Goal: Information Seeking & Learning: Understand process/instructions

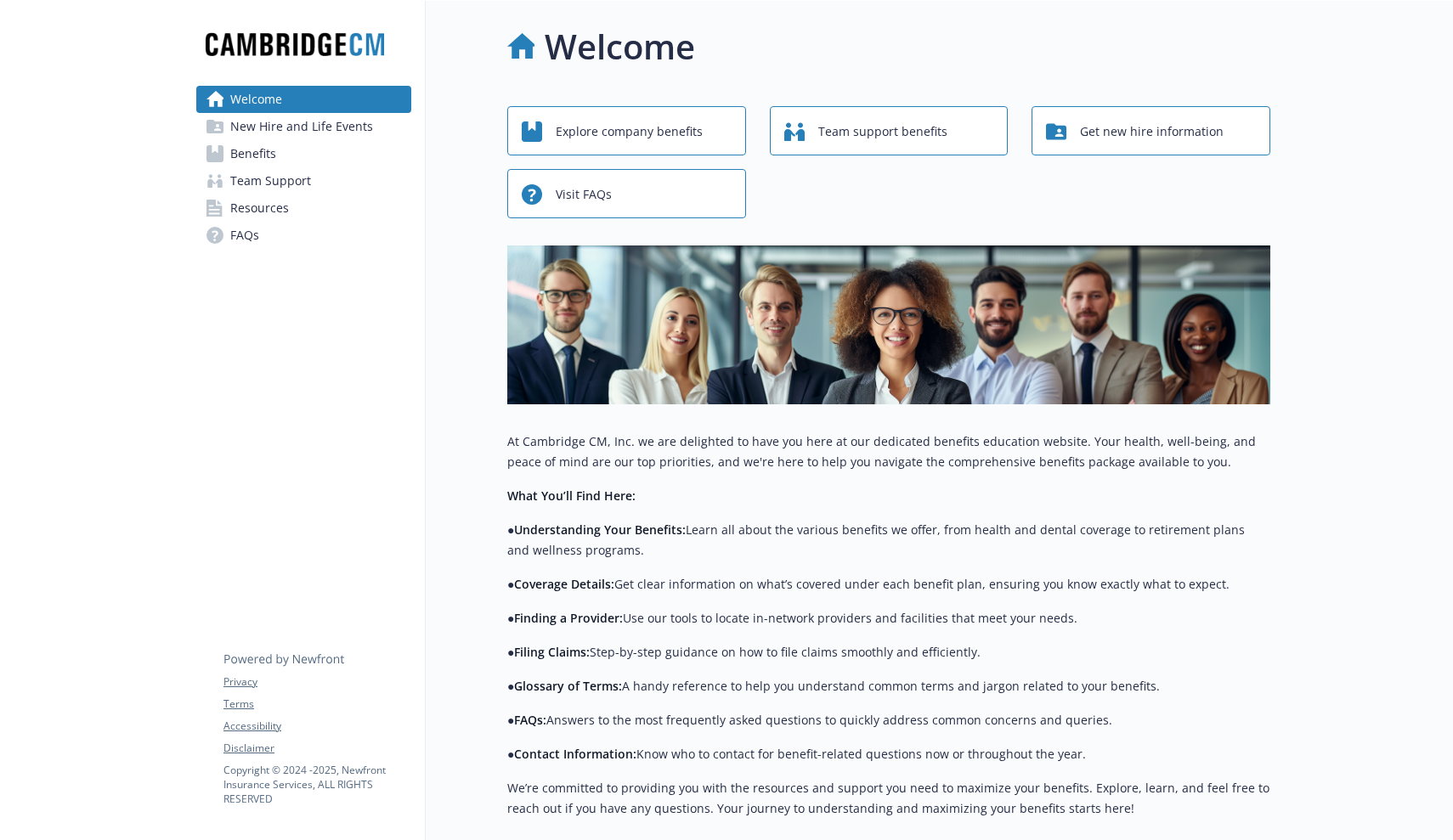
click at [733, 133] on div "Explore company benefits" at bounding box center [628, 132] width 215 height 33
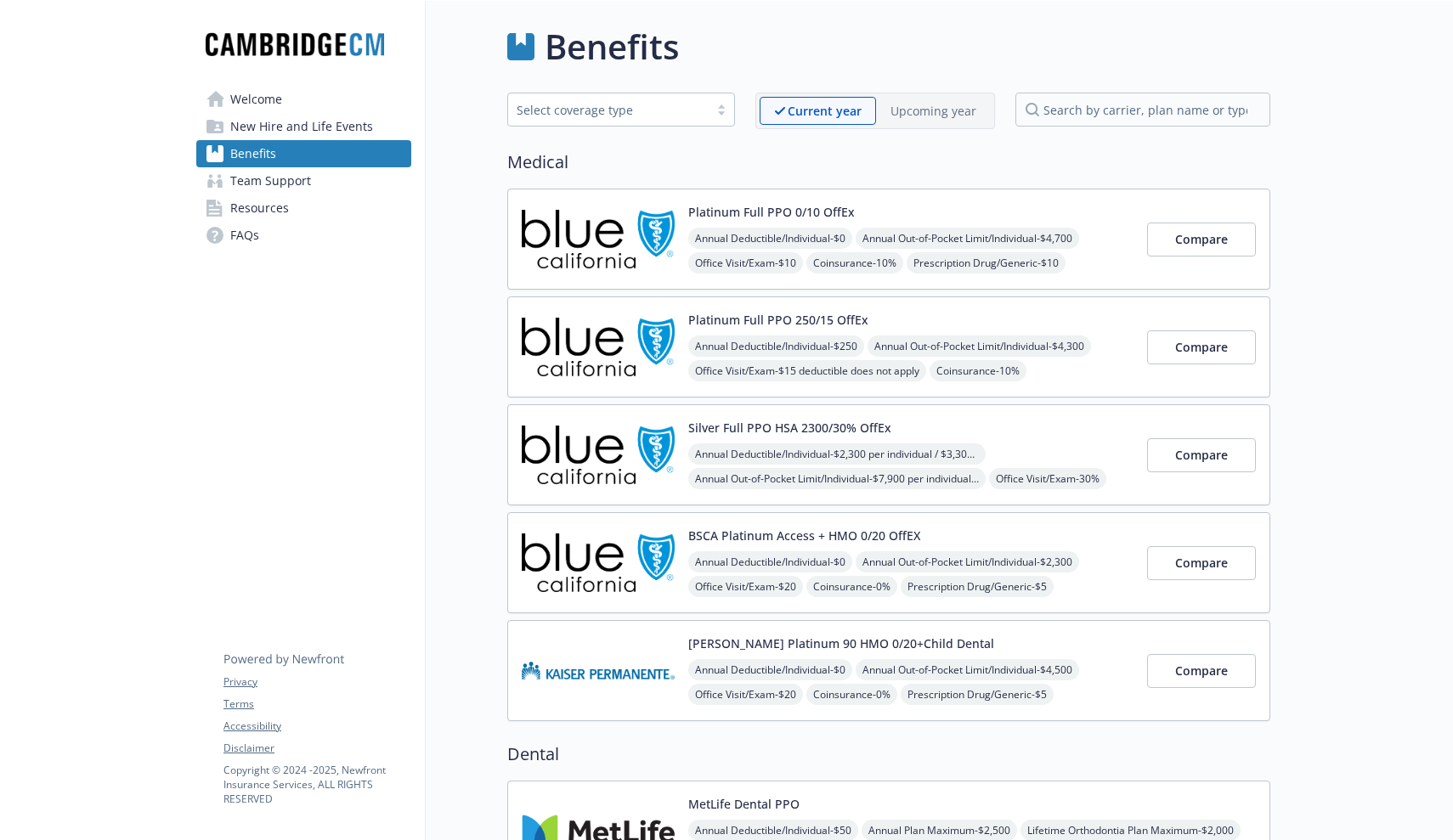
click at [273, 125] on span "New Hire and Life Events" at bounding box center [302, 126] width 143 height 27
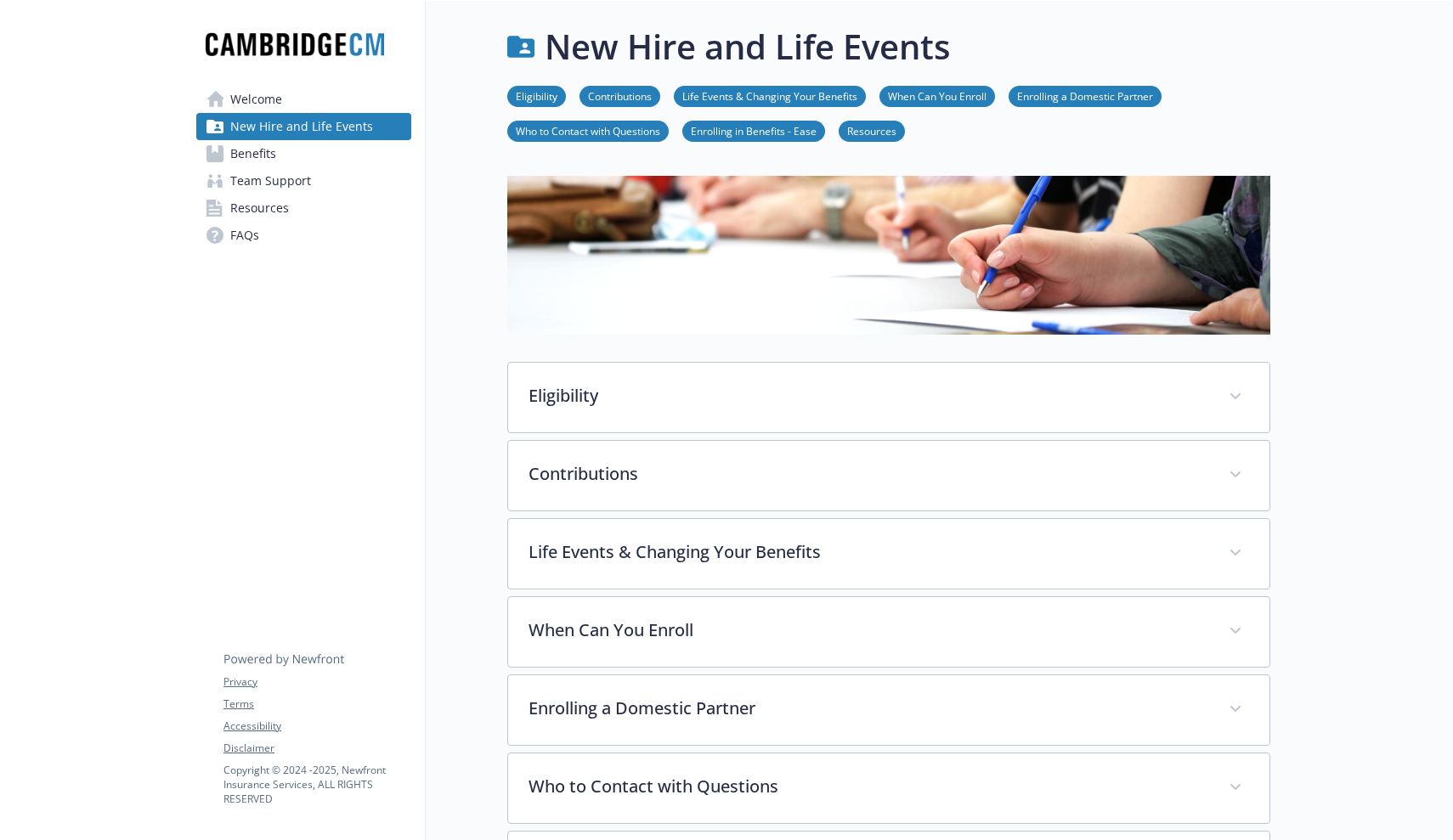
click at [337, 211] on link "Resources" at bounding box center [304, 208] width 215 height 27
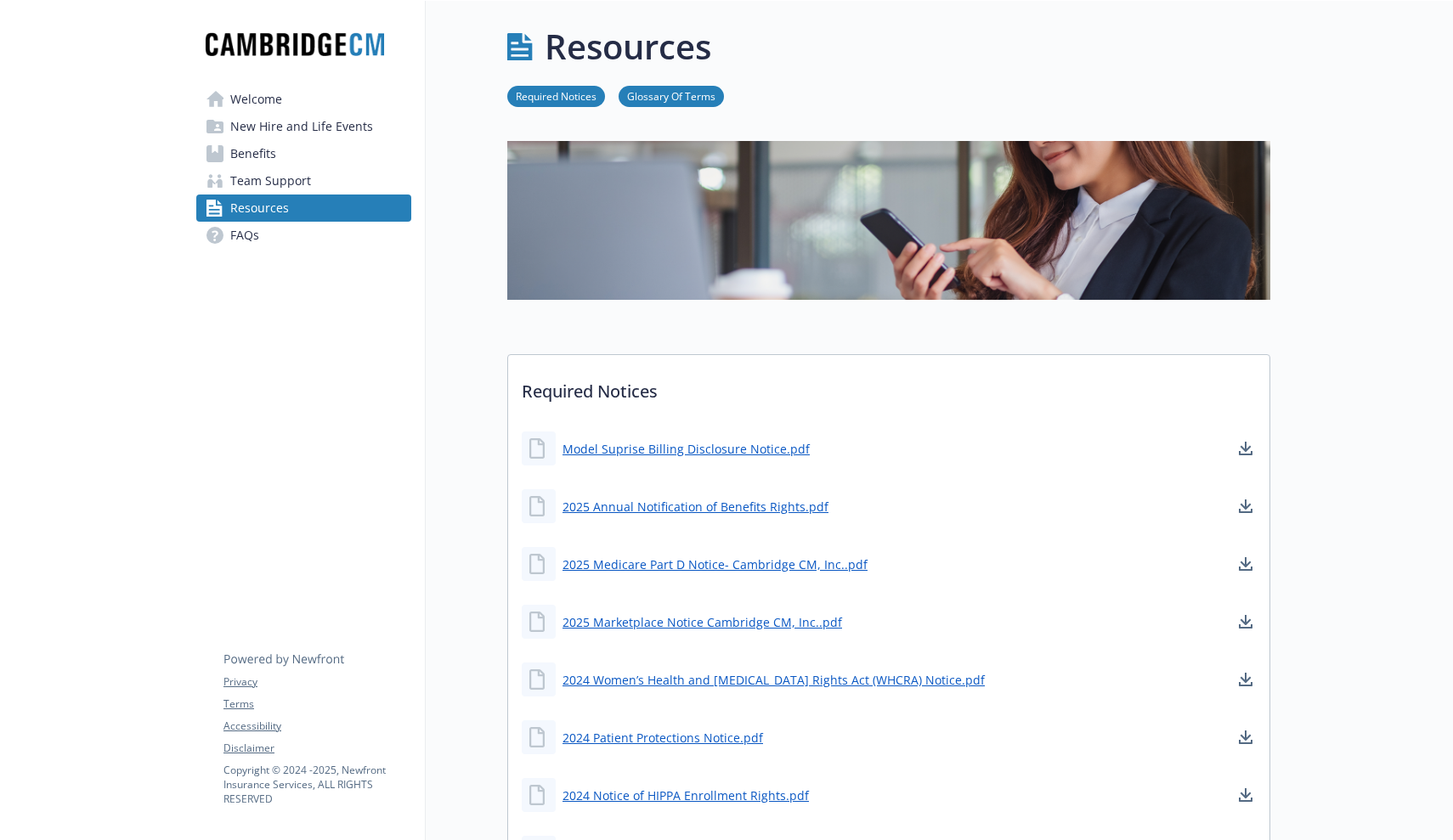
click at [304, 131] on span "New Hire and Life Events" at bounding box center [302, 126] width 143 height 27
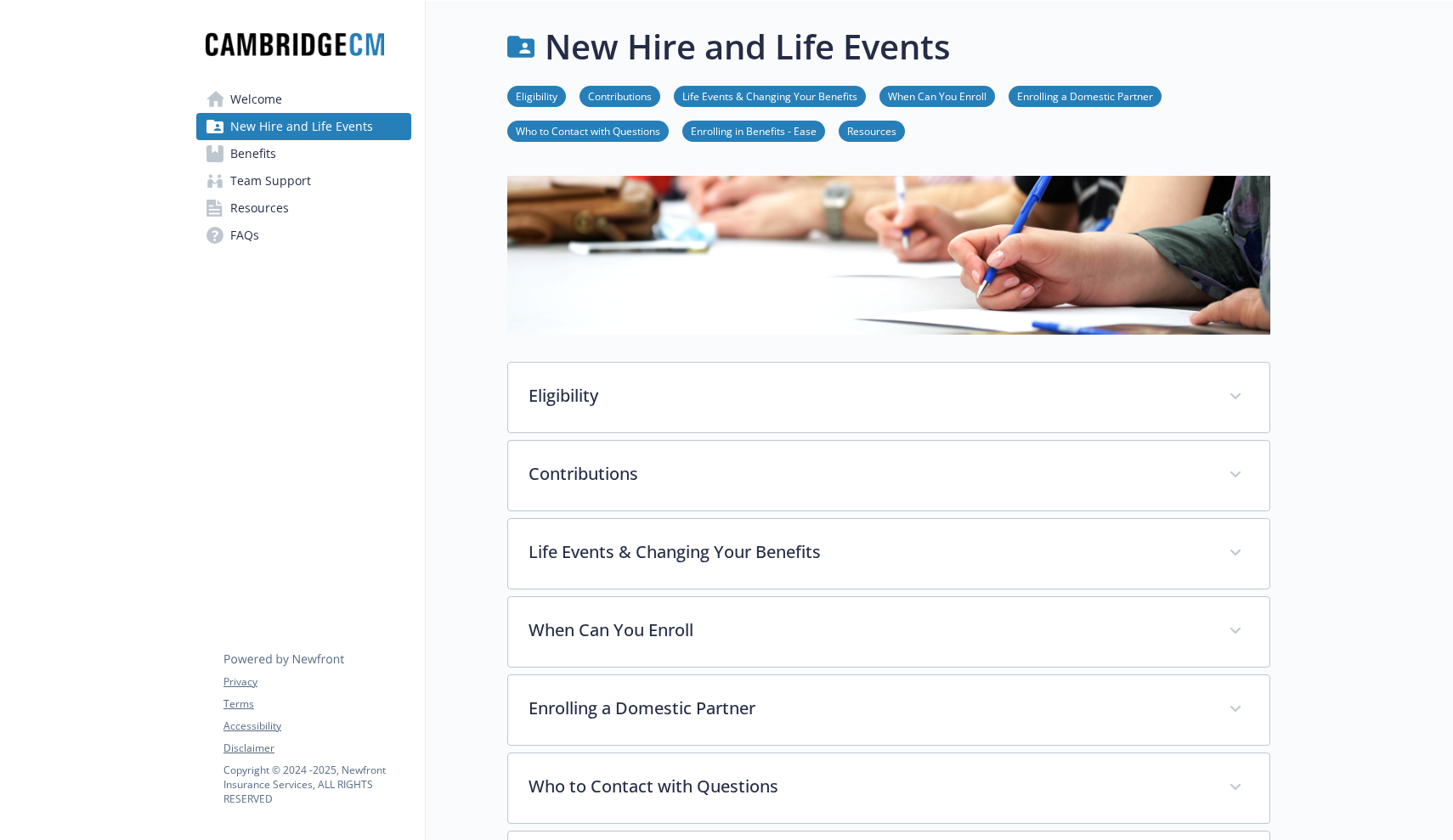
click at [294, 106] on link "Welcome" at bounding box center [304, 99] width 215 height 27
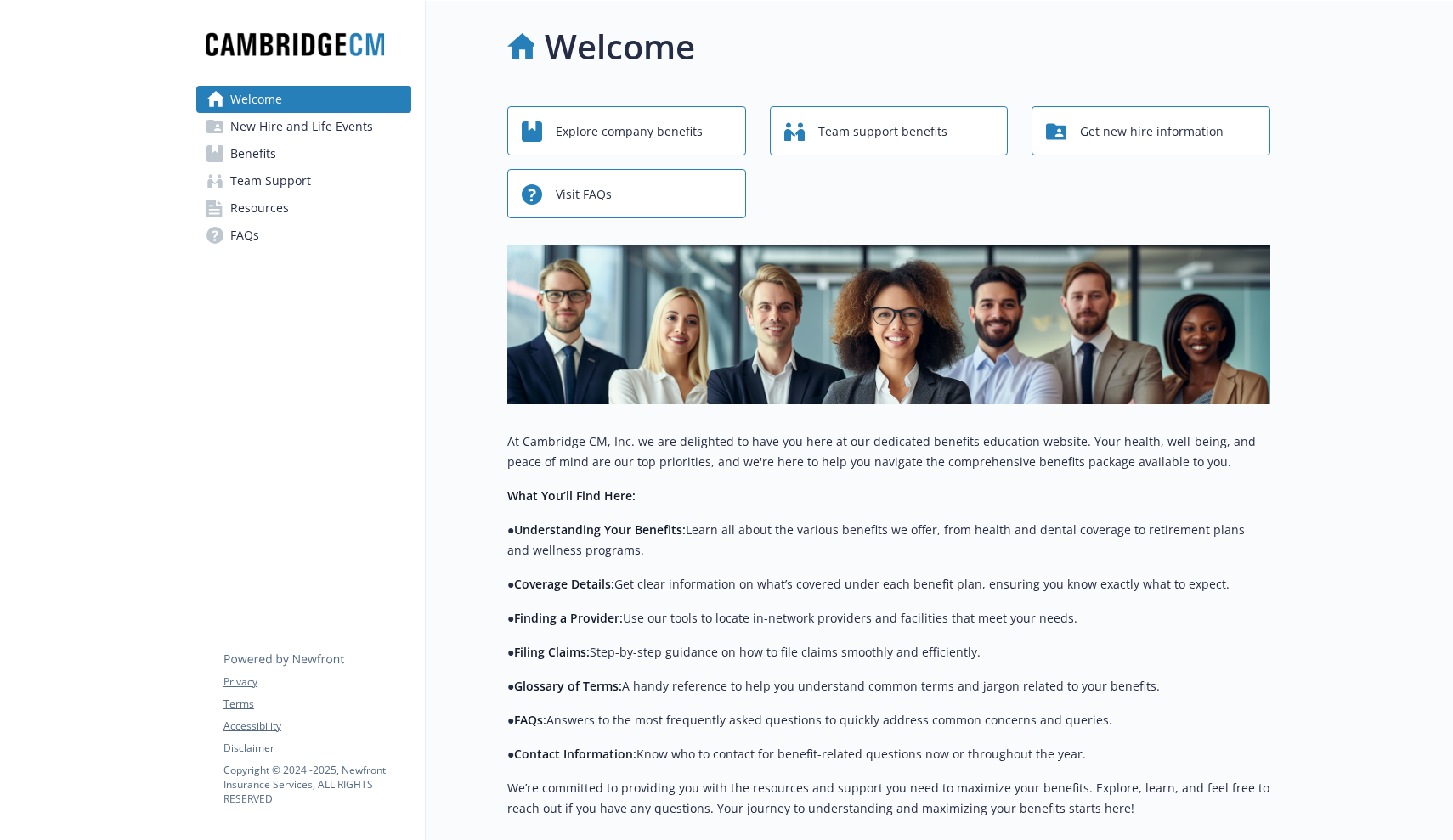
click at [660, 129] on span "Explore company benefits" at bounding box center [629, 132] width 147 height 33
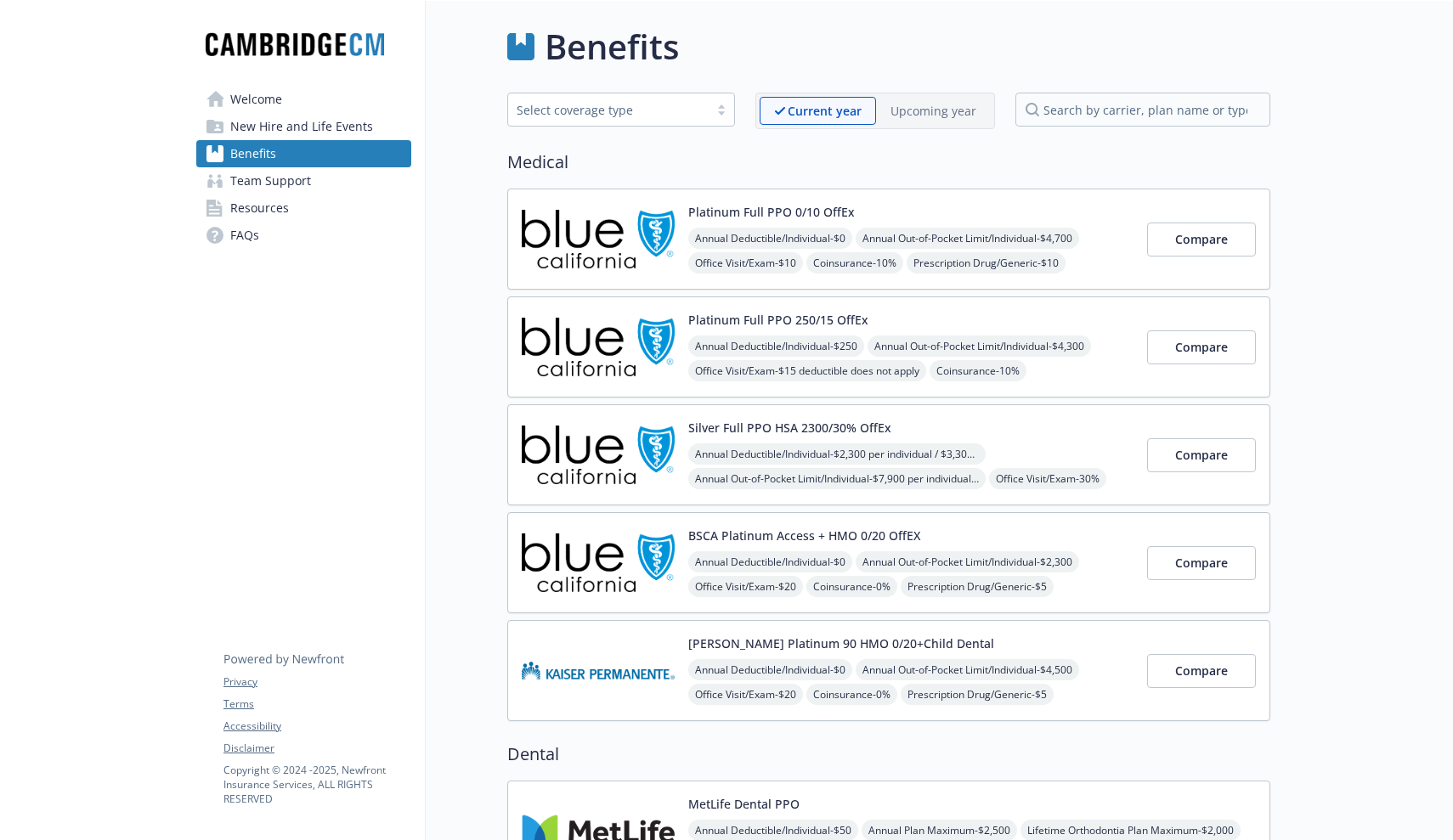
click at [263, 103] on span "Welcome" at bounding box center [256, 99] width 52 height 27
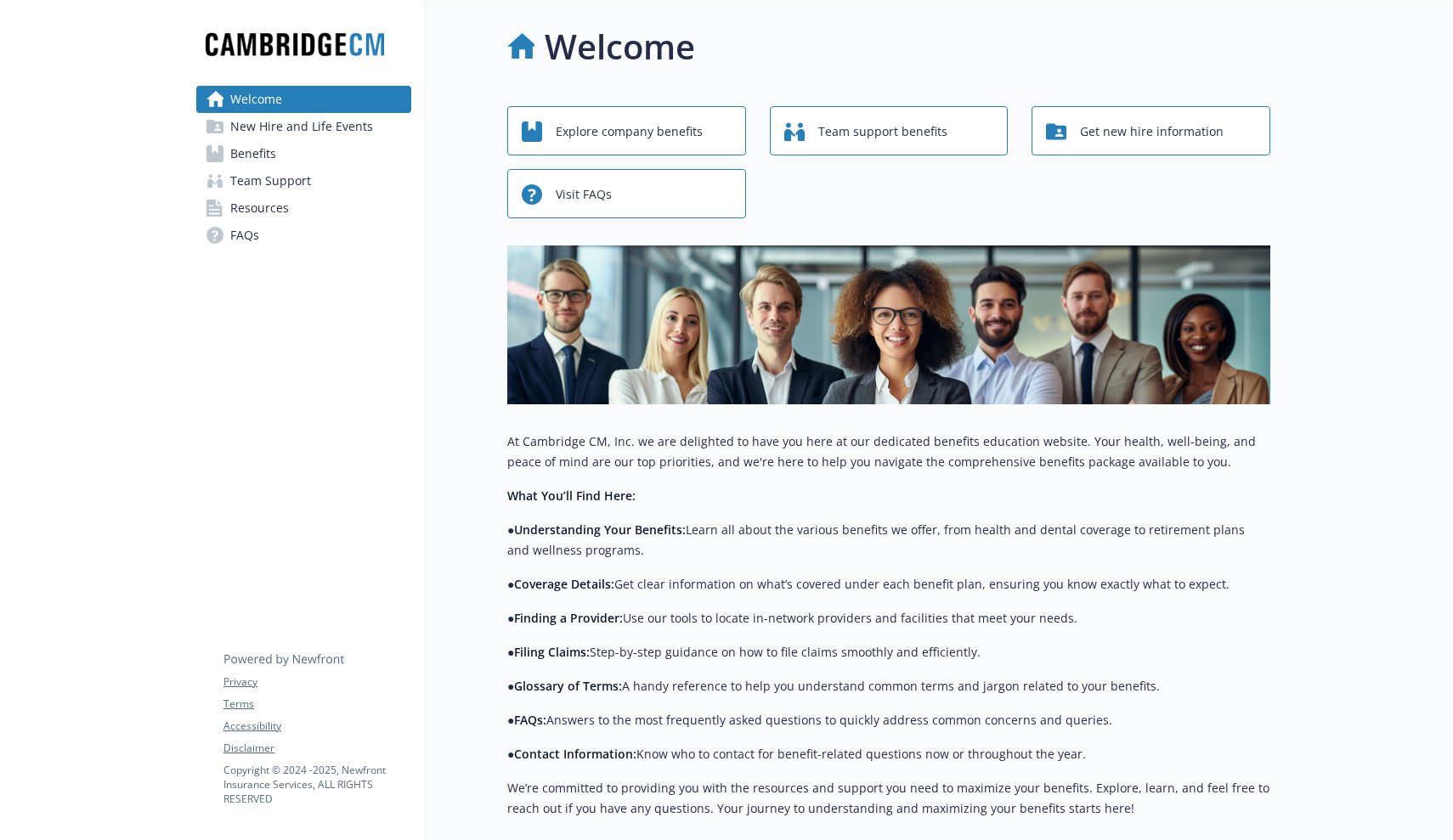
click at [836, 126] on span "Team support benefits" at bounding box center [883, 132] width 129 height 33
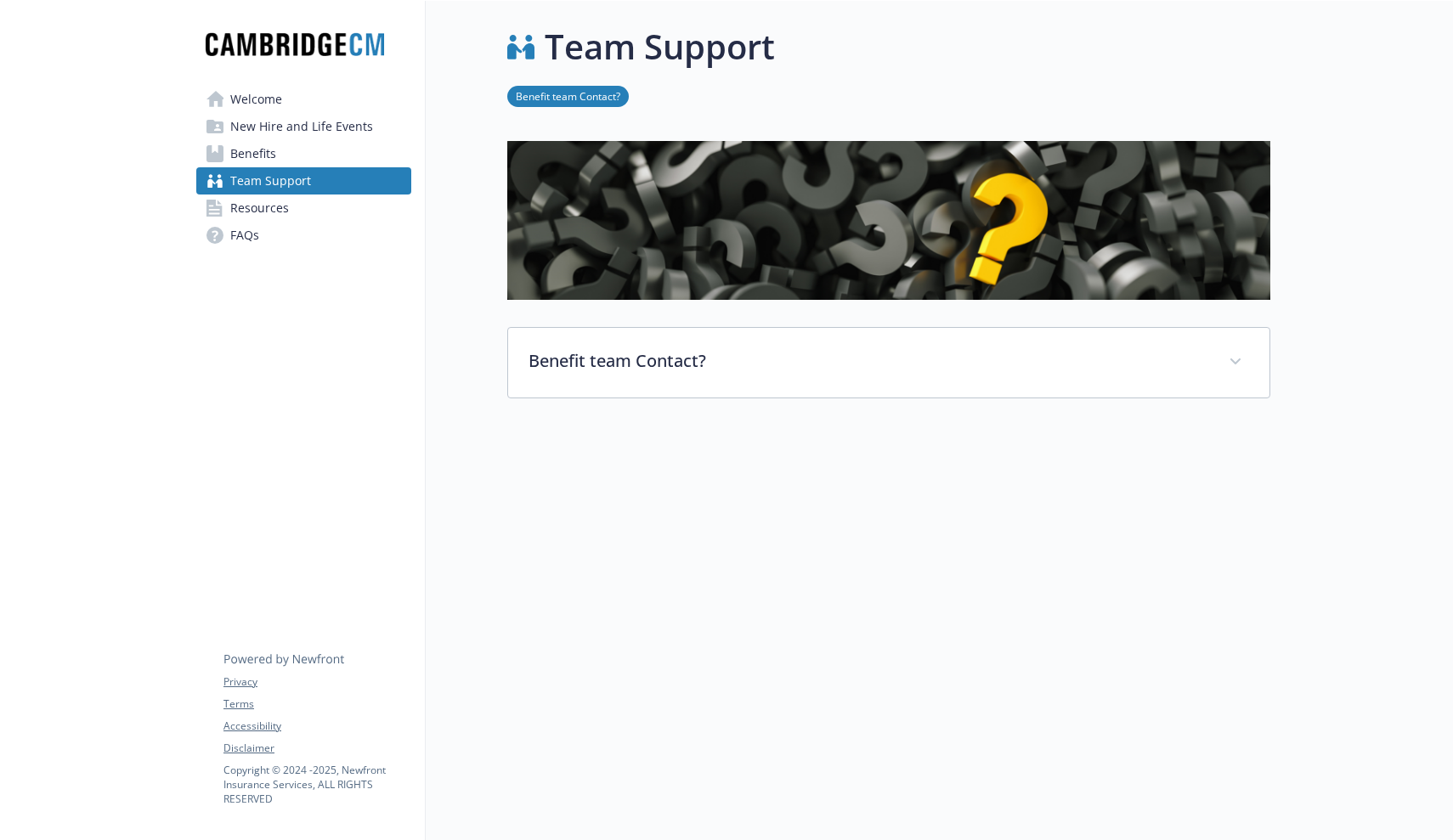
click at [233, 100] on span "Welcome" at bounding box center [256, 99] width 52 height 27
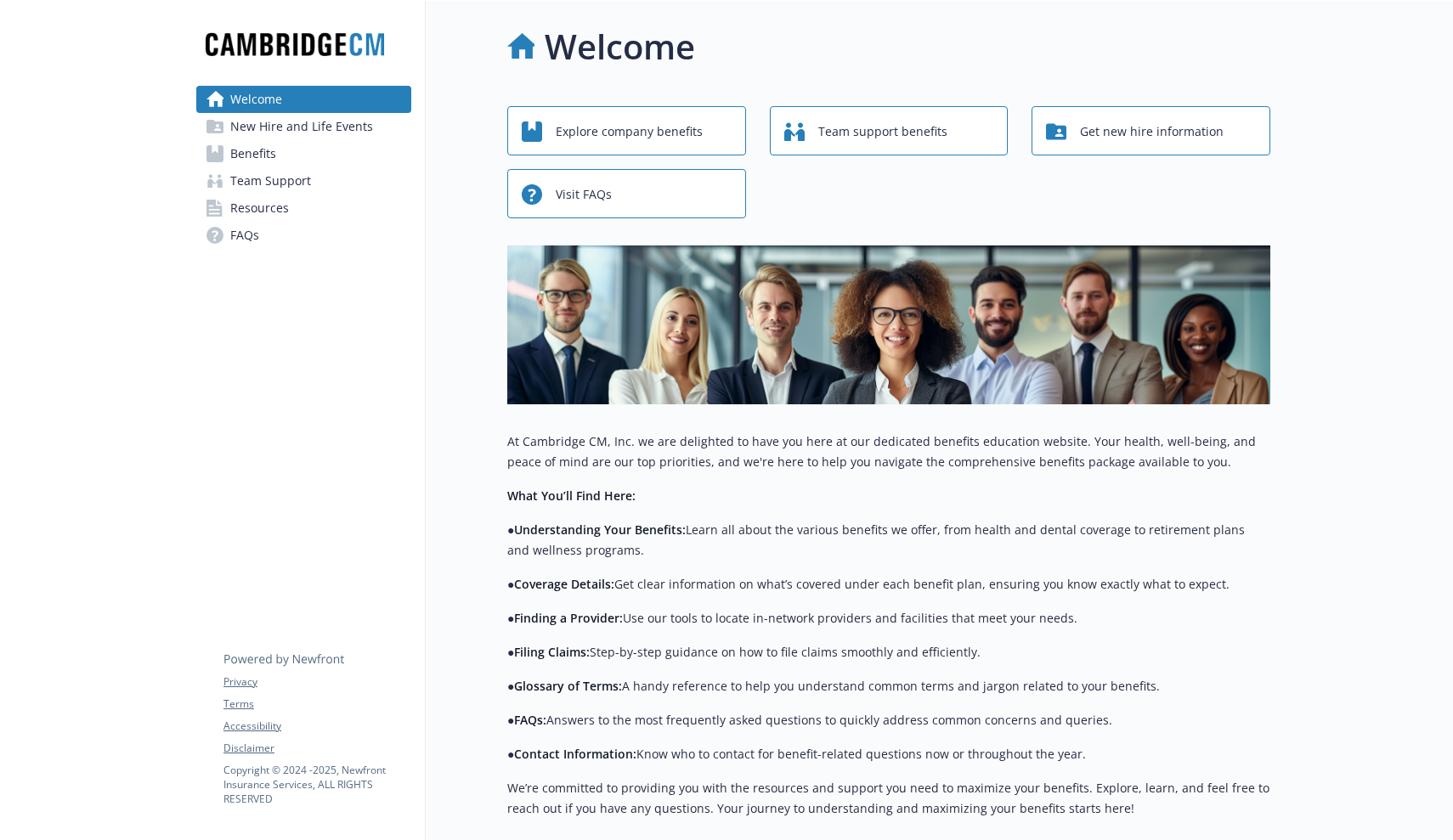
click at [1066, 126] on icon "button" at bounding box center [1056, 131] width 20 height 16
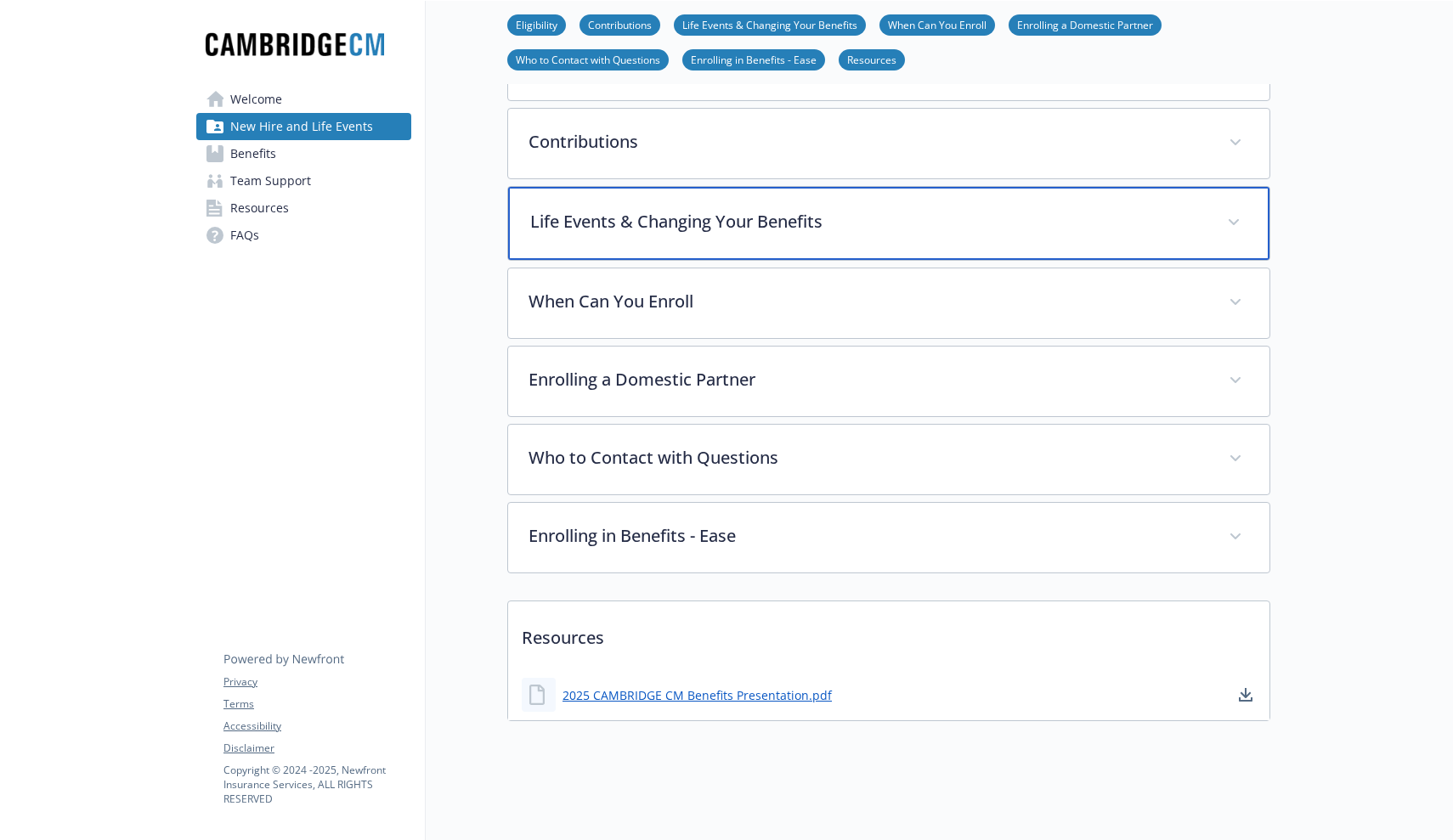
click at [730, 239] on div "Life Events & Changing Your Benefits" at bounding box center [888, 223] width 761 height 73
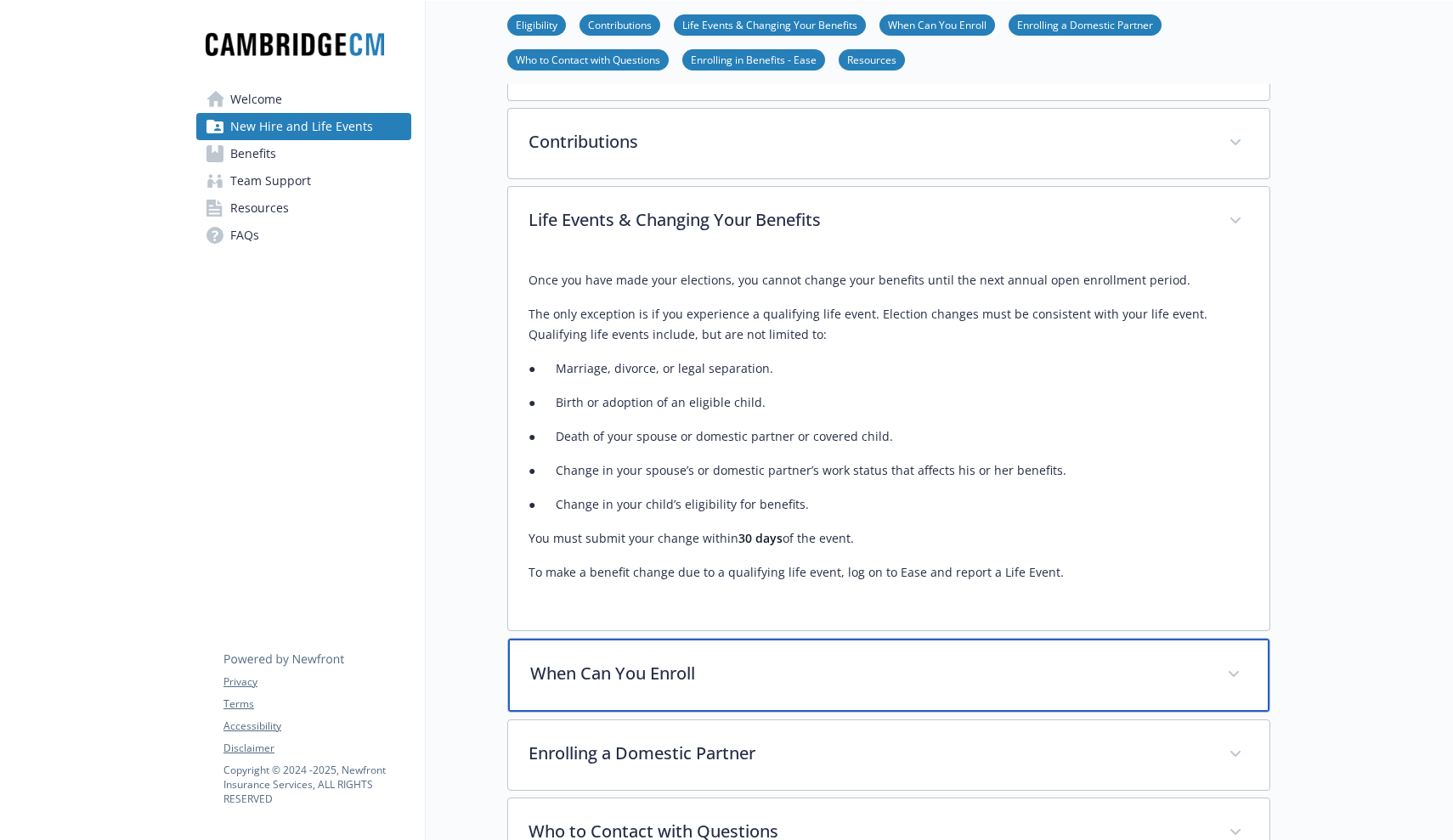
click at [695, 677] on p "When Can You Enroll" at bounding box center [868, 673] width 676 height 25
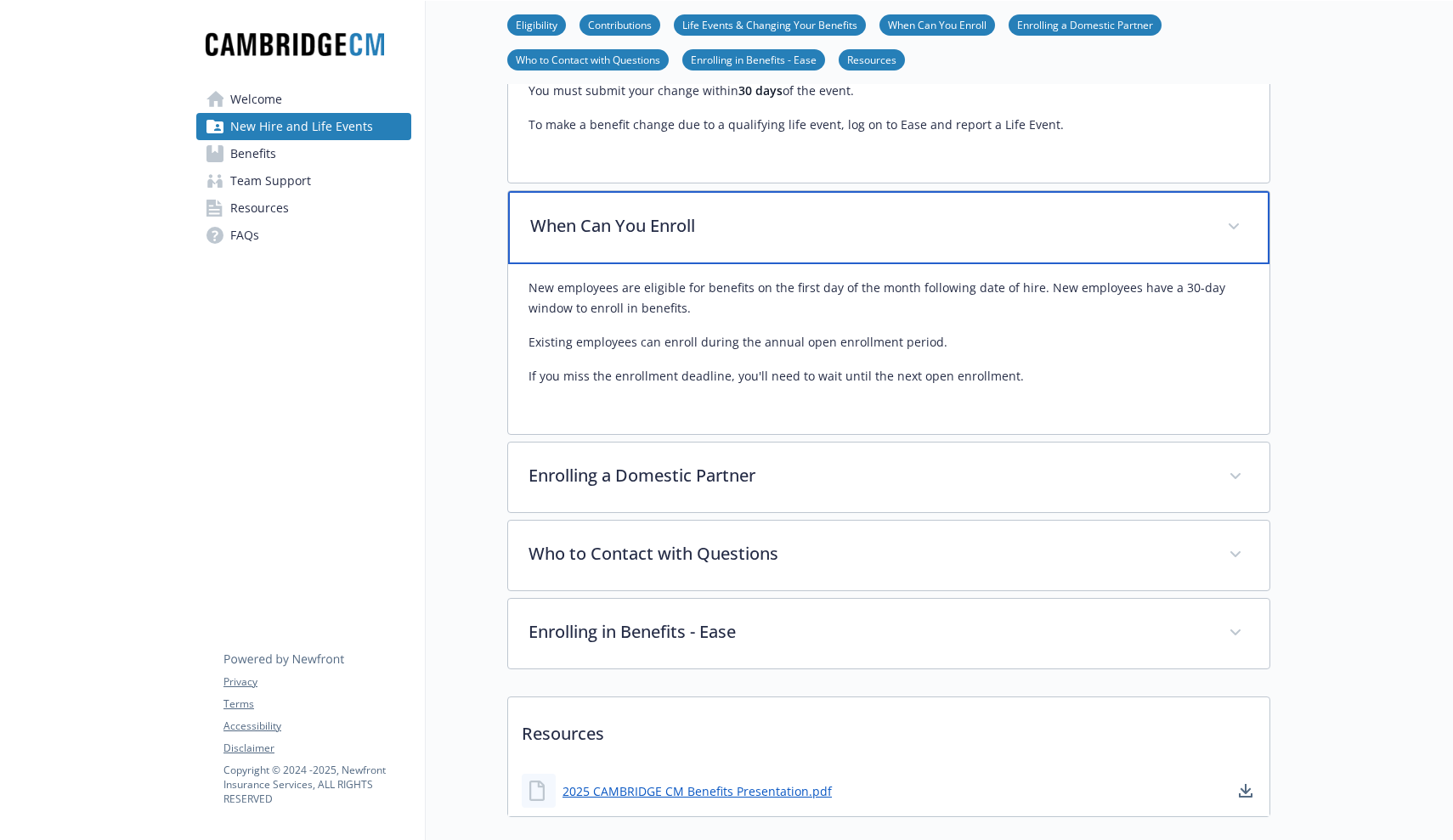
scroll to position [780, 0]
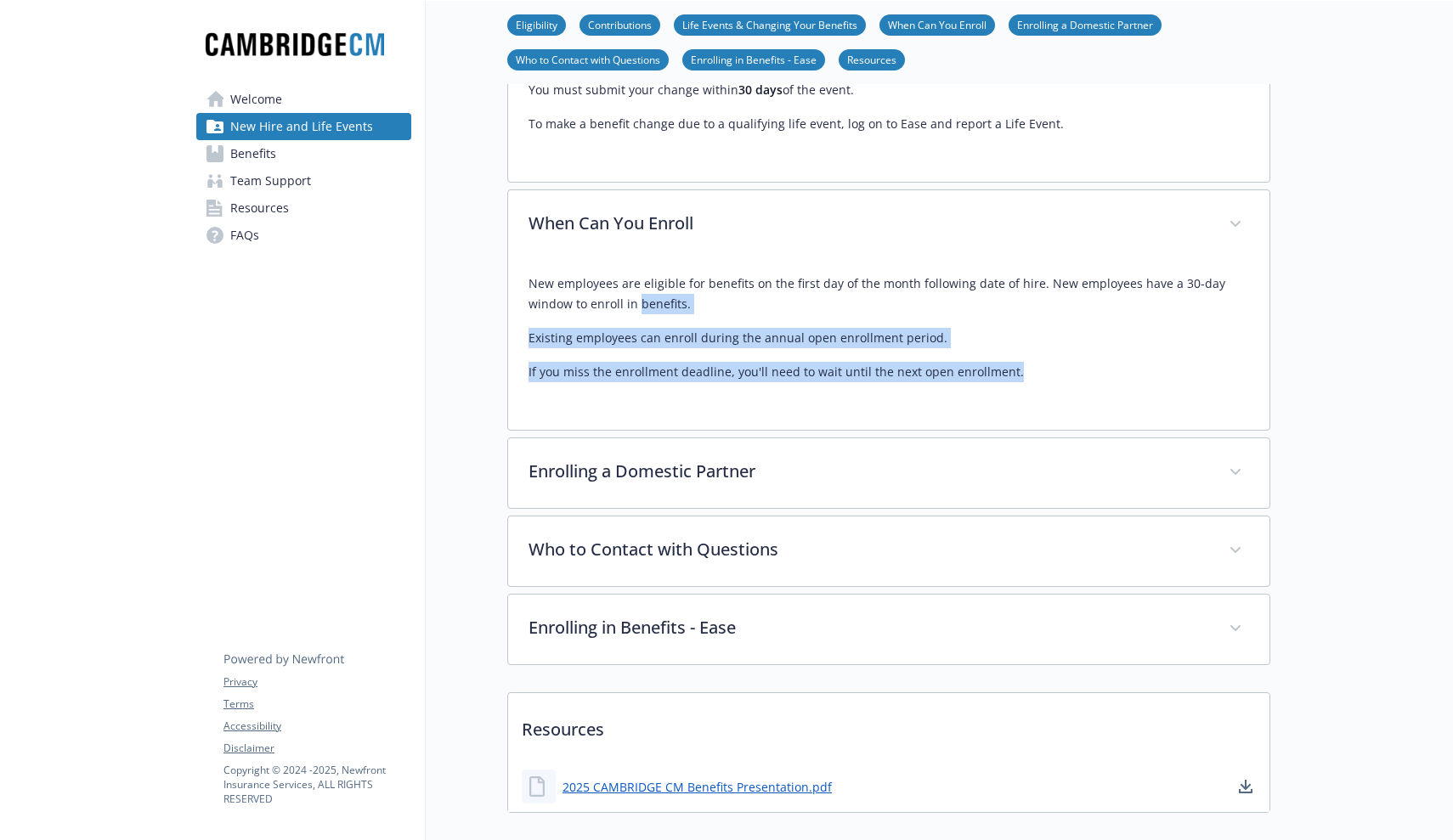
drag, startPoint x: 640, startPoint y: 292, endPoint x: 714, endPoint y: 395, distance: 126.8
click at [714, 395] on div "New employees are eligible for benefits on the first day of the month following…" at bounding box center [889, 334] width 721 height 149
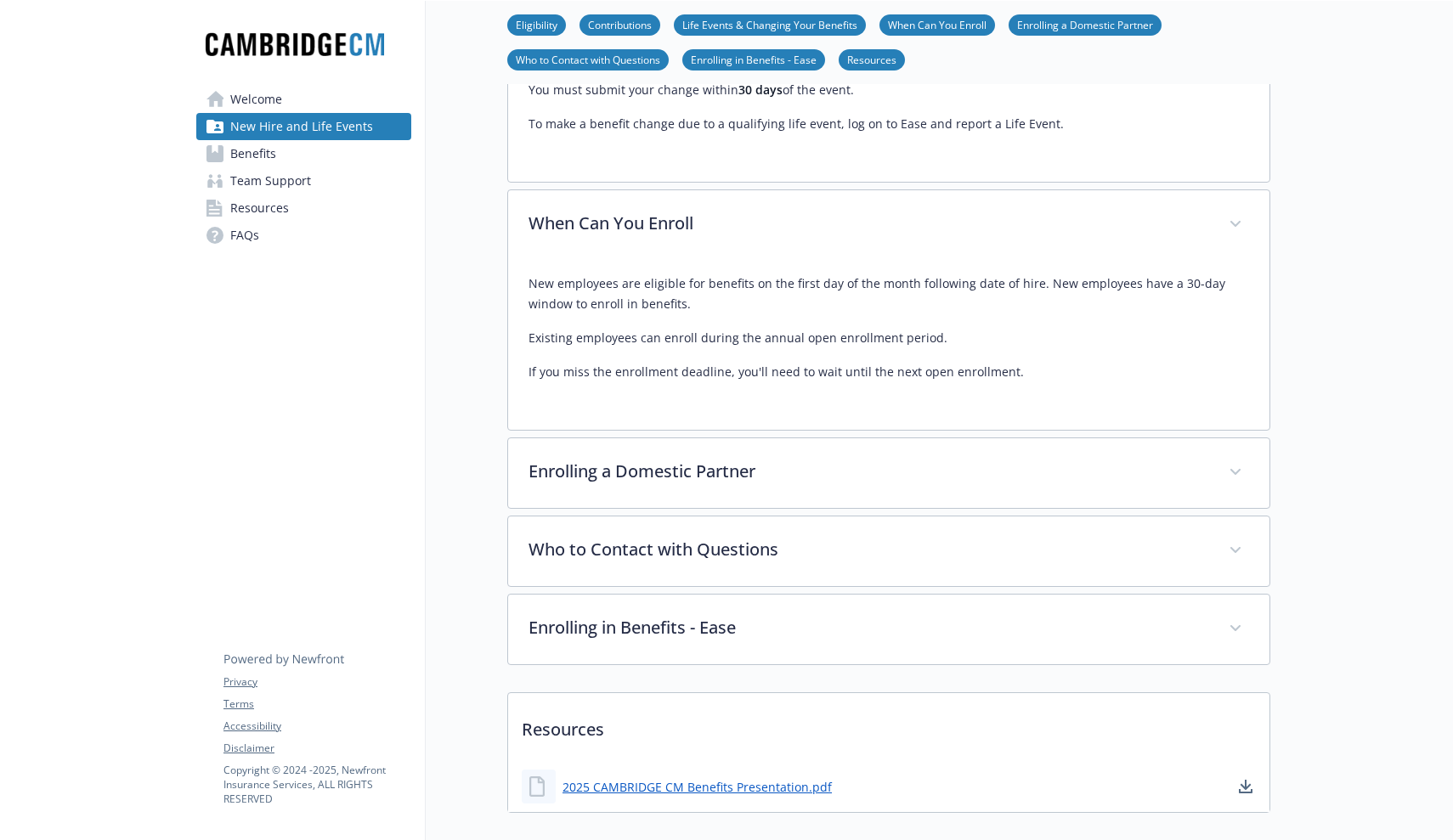
click at [624, 360] on div "New employees are eligible for benefits on the first day of the month following…" at bounding box center [889, 328] width 721 height 109
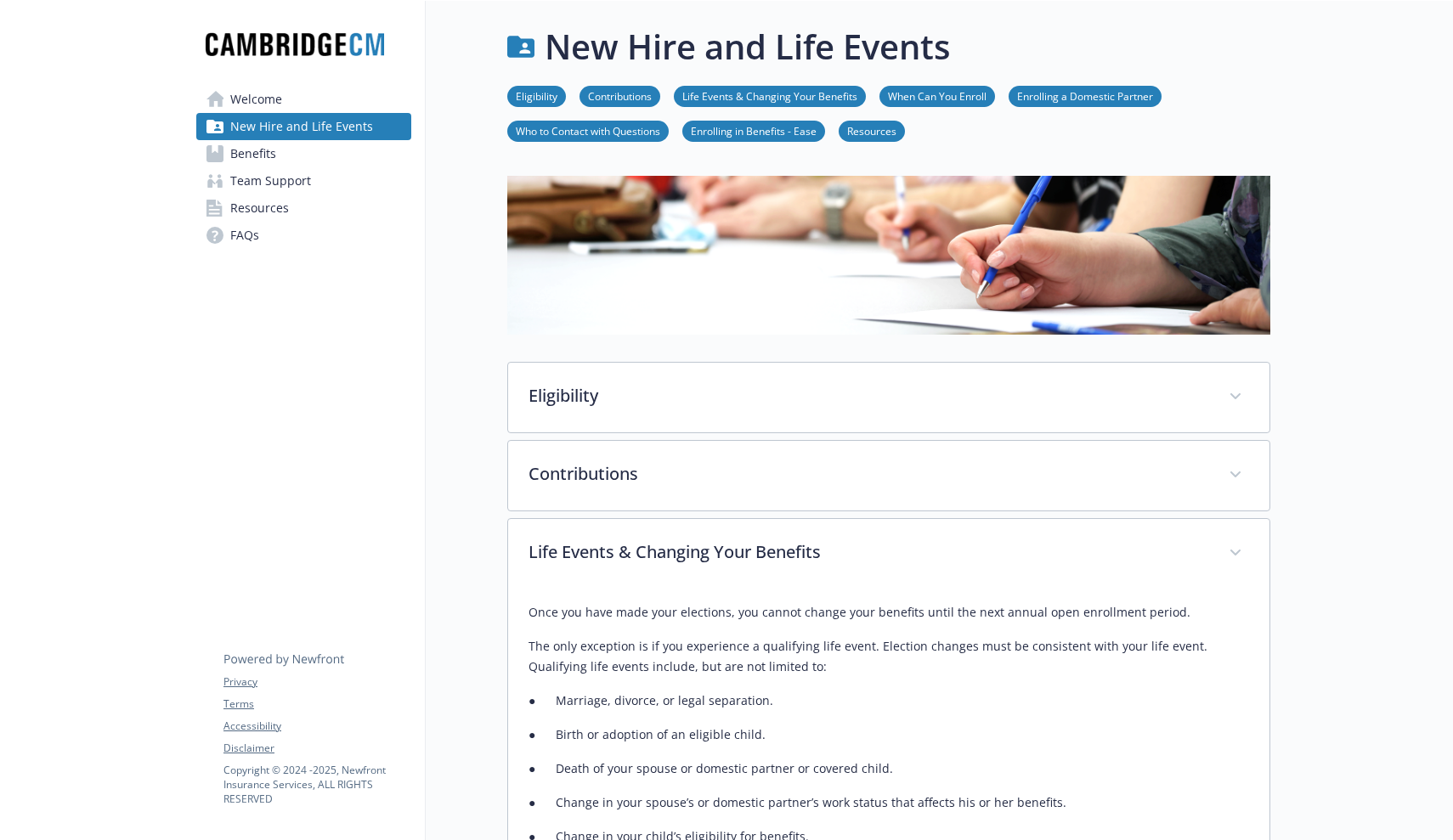
scroll to position [0, 0]
